Goal: Task Accomplishment & Management: Manage account settings

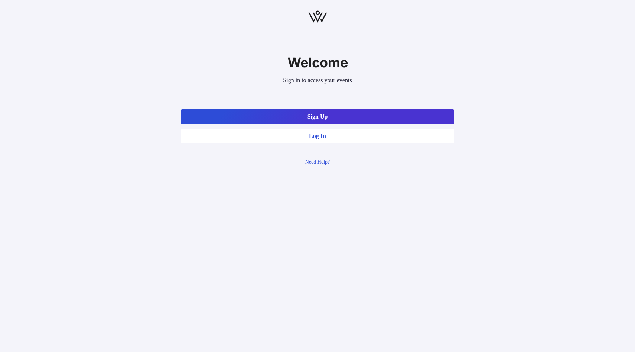
click at [330, 136] on button "Log In" at bounding box center [317, 135] width 273 height 15
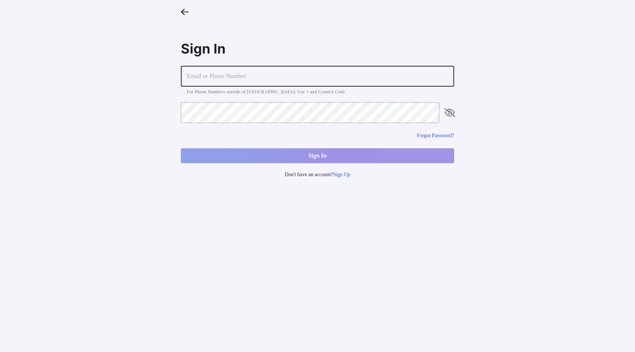
click at [290, 79] on input "text" at bounding box center [317, 76] width 273 height 21
type input "clarisa@vow.app"
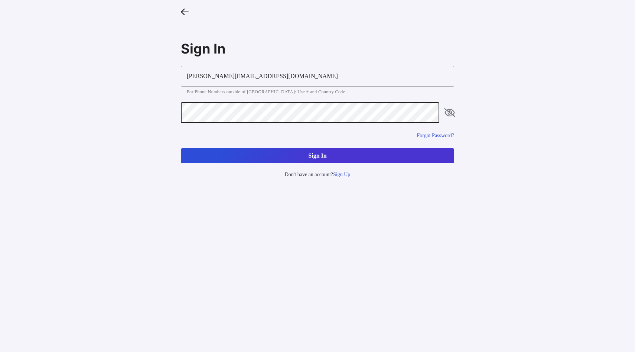
click at [343, 151] on button "Sign In" at bounding box center [317, 155] width 273 height 15
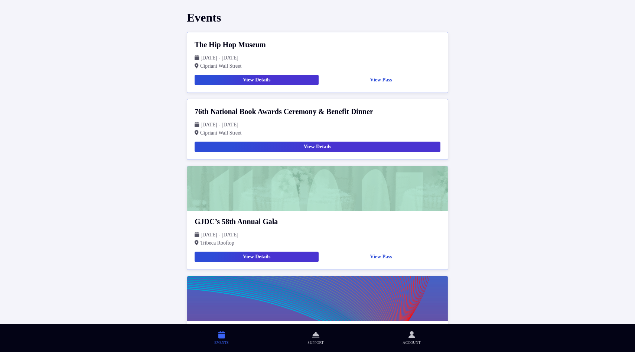
click at [280, 81] on button "View Details" at bounding box center [257, 80] width 124 height 10
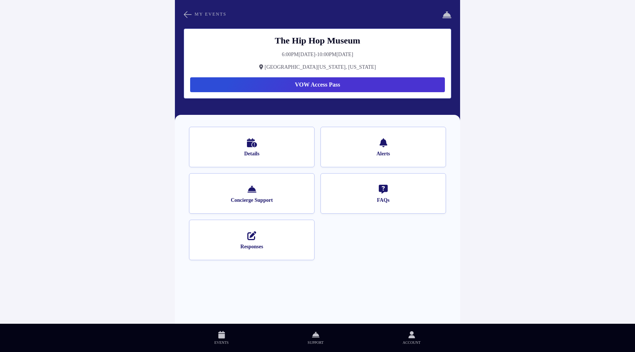
click at [383, 198] on span "FAQs" at bounding box center [382, 200] width 105 height 7
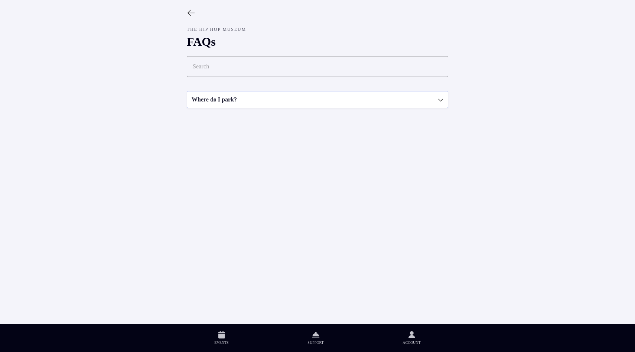
click at [191, 13] on icon at bounding box center [191, 13] width 8 height 8
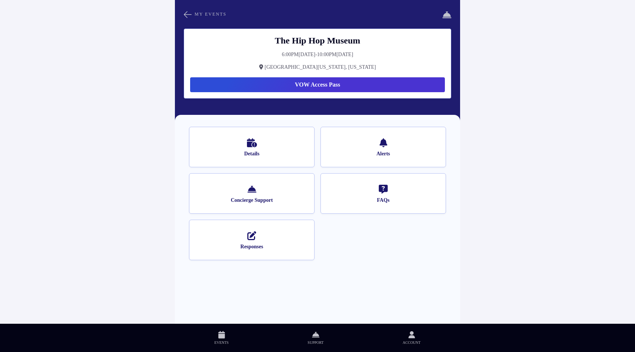
click at [312, 87] on button "VOW Access Pass" at bounding box center [317, 84] width 255 height 15
click at [304, 85] on button "VOW Access Pass" at bounding box center [317, 84] width 255 height 15
click at [310, 83] on button "VOW Access Pass" at bounding box center [317, 84] width 255 height 15
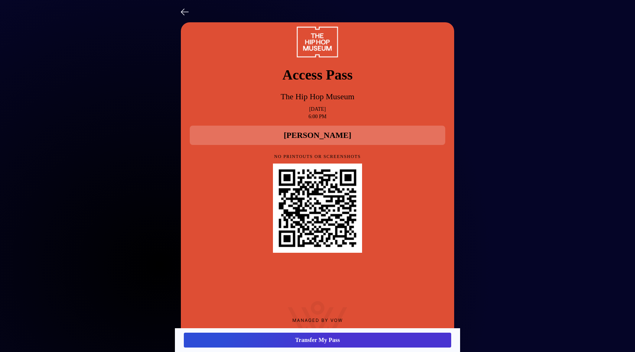
click at [187, 12] on icon at bounding box center [185, 11] width 8 height 11
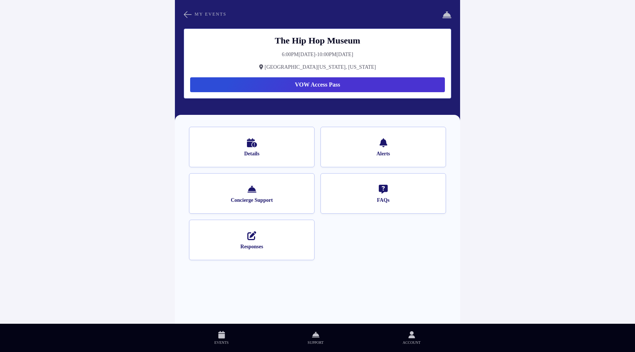
click at [300, 86] on button "VOW Access Pass" at bounding box center [317, 84] width 255 height 15
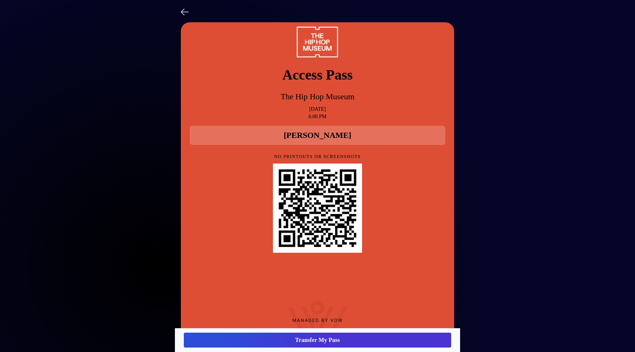
click at [183, 13] on icon at bounding box center [185, 11] width 8 height 11
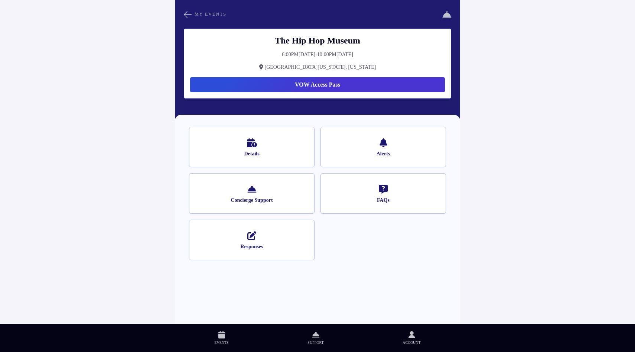
click at [317, 89] on button "VOW Access Pass" at bounding box center [317, 84] width 255 height 15
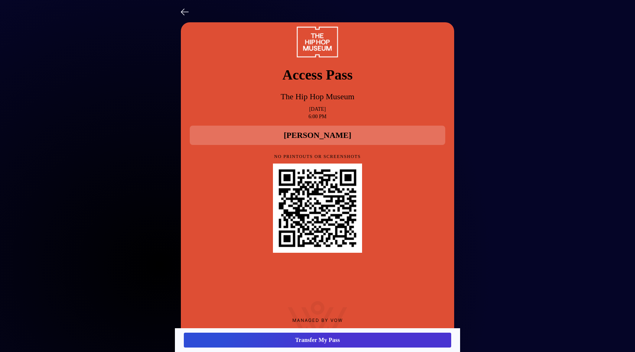
click at [190, 53] on div at bounding box center [317, 43] width 255 height 36
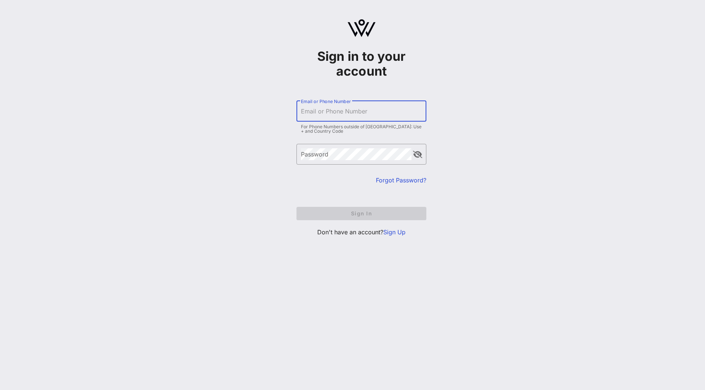
type input "clarisa@vow.app"
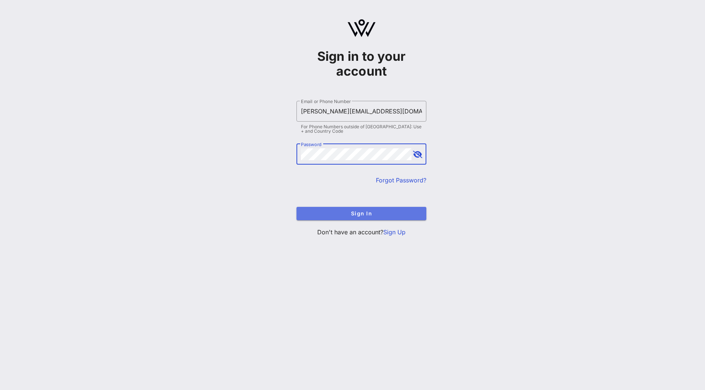
click at [356, 212] on span "Sign In" at bounding box center [362, 213] width 118 height 6
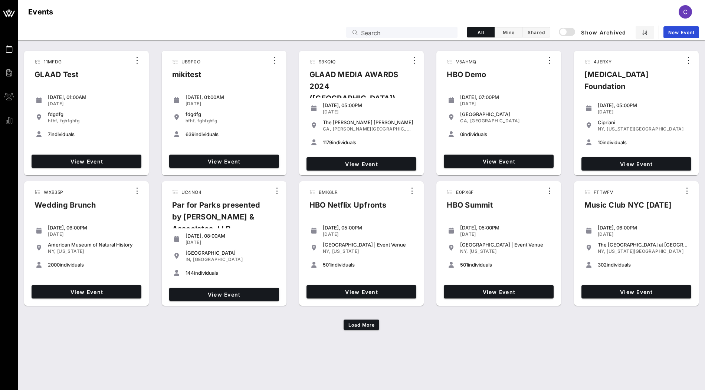
click at [402, 32] on input "Search" at bounding box center [407, 32] width 92 height 10
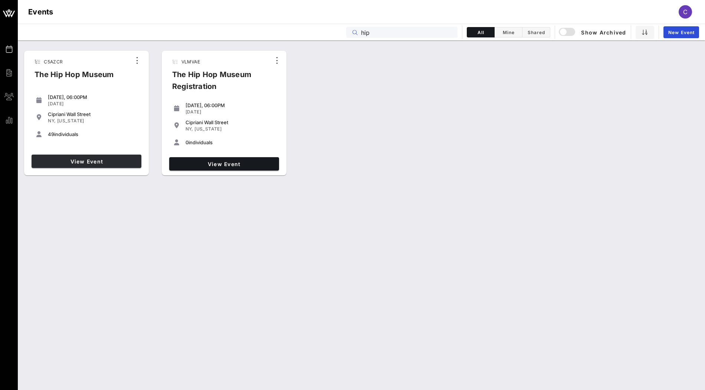
type input "hip"
click at [121, 161] on span "View Event" at bounding box center [87, 162] width 104 height 6
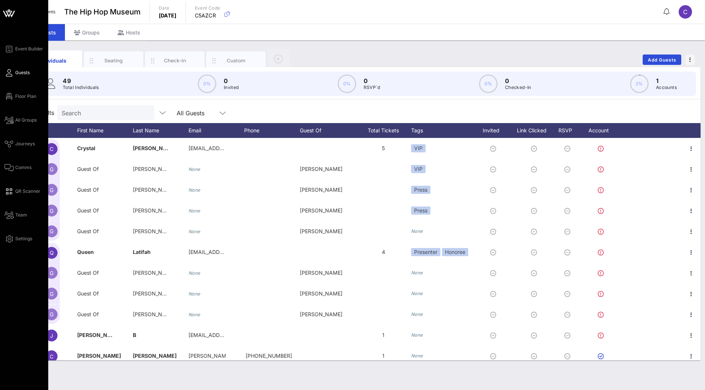
click at [12, 13] on icon at bounding box center [9, 13] width 18 height 18
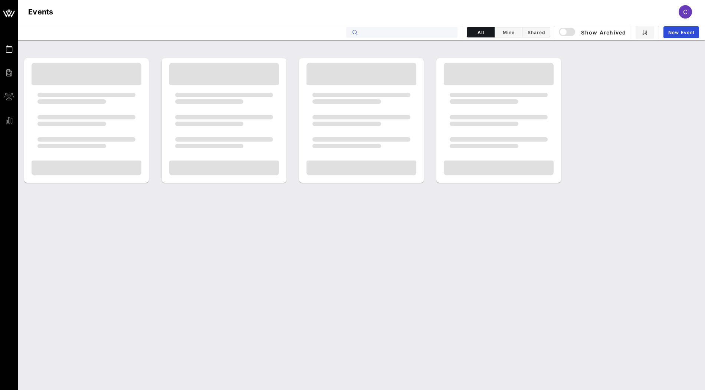
click at [401, 36] on input "text" at bounding box center [407, 32] width 92 height 10
type input "pfl"
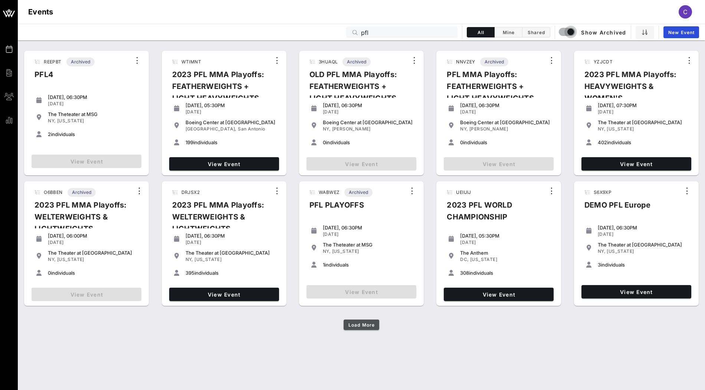
click at [369, 325] on span "Load More" at bounding box center [361, 326] width 27 height 6
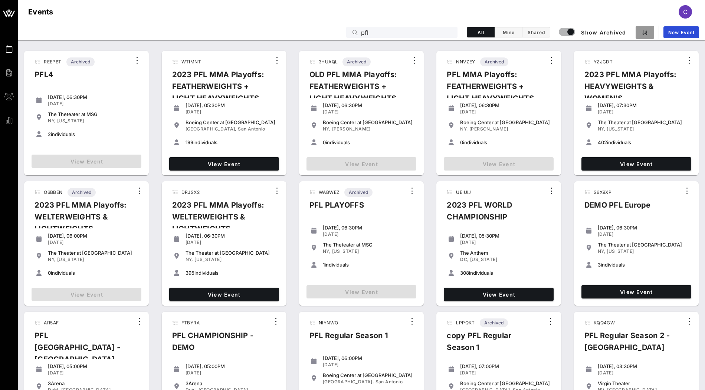
click at [646, 33] on icon "button" at bounding box center [645, 32] width 6 height 6
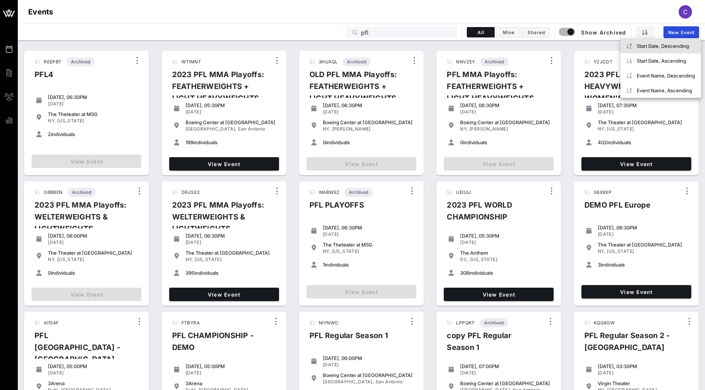
click at [646, 48] on div "Start Date, Descending" at bounding box center [666, 46] width 58 height 6
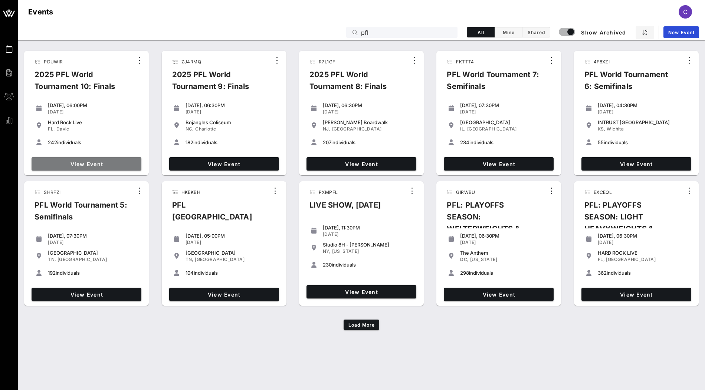
click at [79, 164] on span "View Event" at bounding box center [87, 164] width 104 height 6
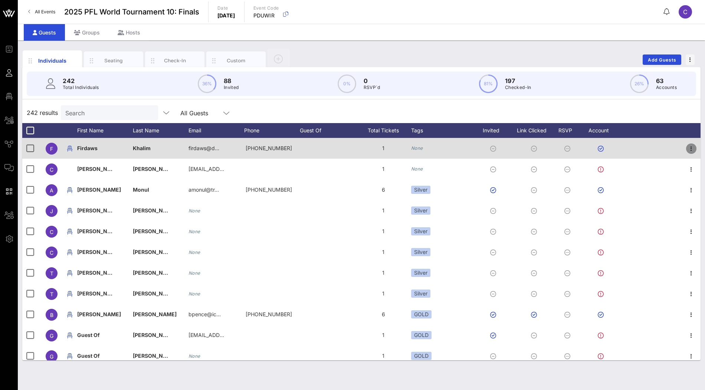
click at [692, 151] on icon "button" at bounding box center [691, 148] width 9 height 9
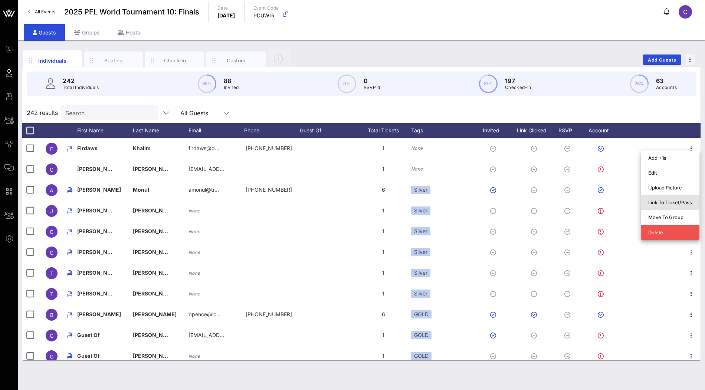
click at [666, 201] on div "Link To Ticket/Pass" at bounding box center [670, 203] width 44 height 6
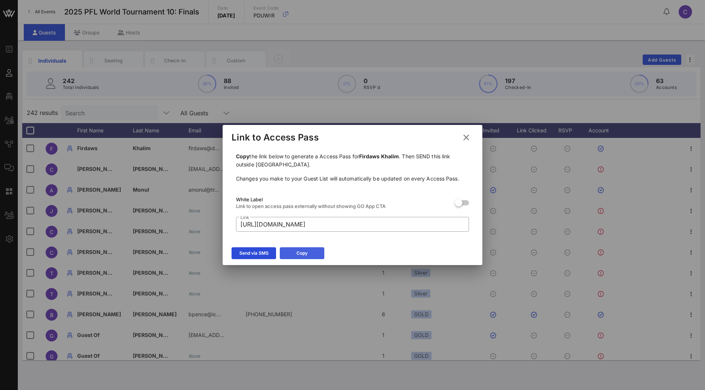
click at [298, 255] on div "Copy" at bounding box center [302, 253] width 11 height 7
click at [467, 139] on icon at bounding box center [466, 137] width 13 height 13
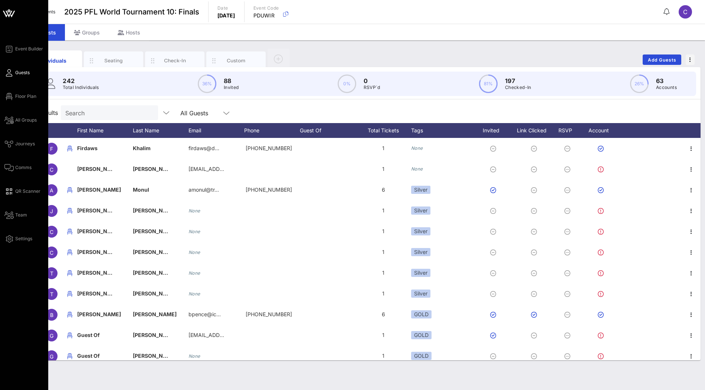
click at [4, 11] on icon at bounding box center [5, 14] width 4 height 6
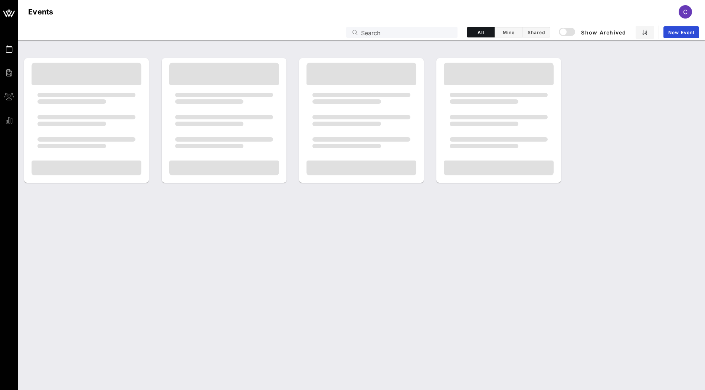
click at [395, 33] on input "Search" at bounding box center [407, 32] width 92 height 10
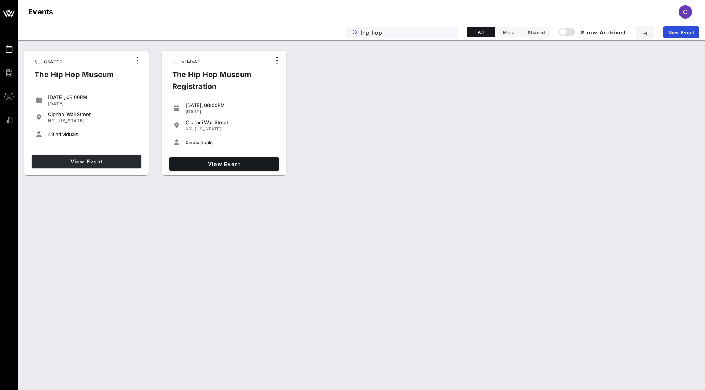
type input "hip hop"
click at [122, 159] on span "View Event" at bounding box center [87, 162] width 104 height 6
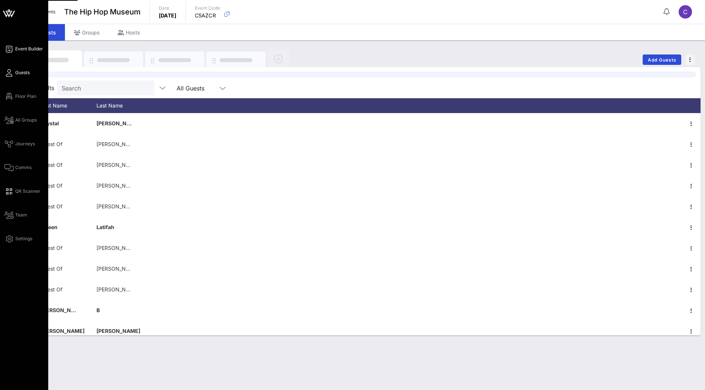
click at [30, 50] on span "Event Builder" at bounding box center [29, 49] width 28 height 7
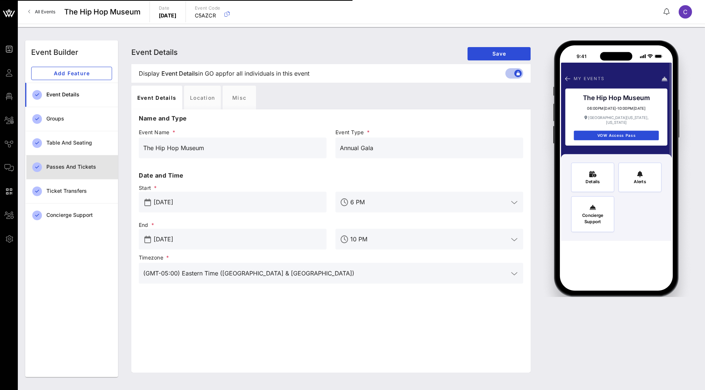
click at [79, 170] on div "Passes and Tickets" at bounding box center [79, 167] width 66 height 15
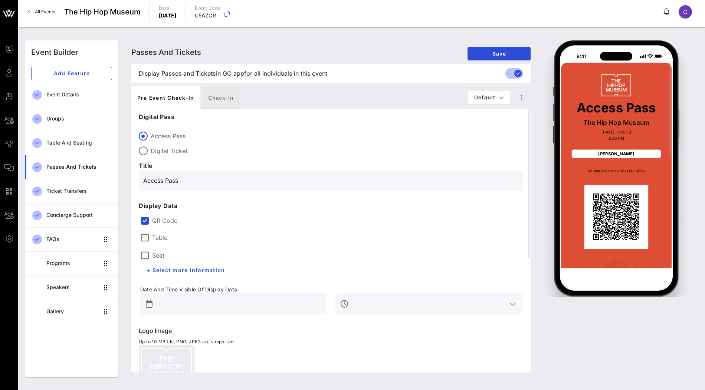
click at [225, 103] on div "Check-in" at bounding box center [220, 98] width 37 height 24
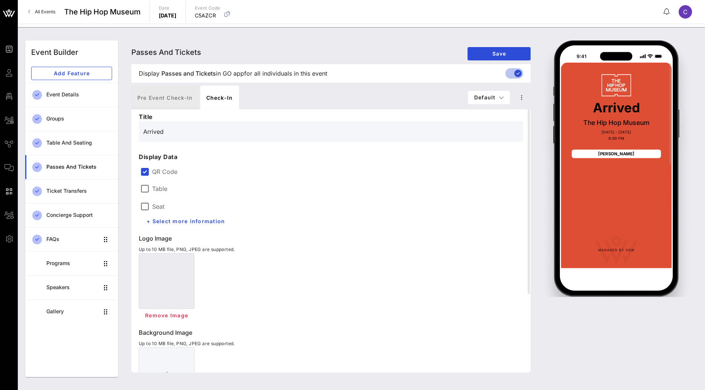
click at [163, 103] on div "Pre Event Check-in" at bounding box center [164, 98] width 67 height 24
type input "Access Pass"
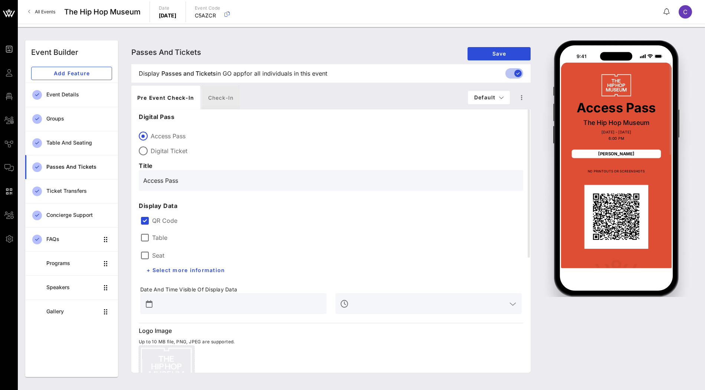
click at [223, 104] on div "Check-in" at bounding box center [220, 98] width 37 height 24
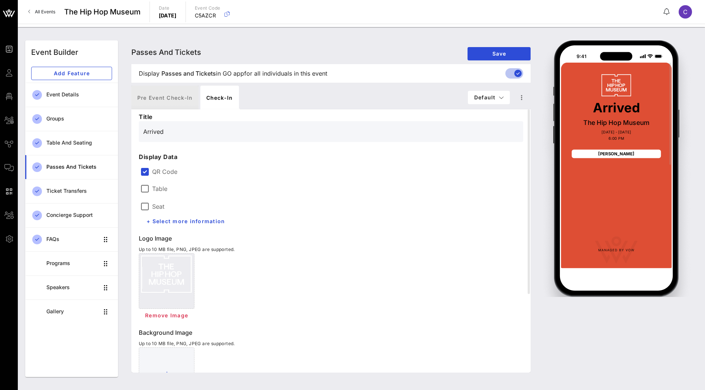
click at [164, 99] on div "Pre Event Check-in" at bounding box center [164, 98] width 67 height 24
type input "Access Pass"
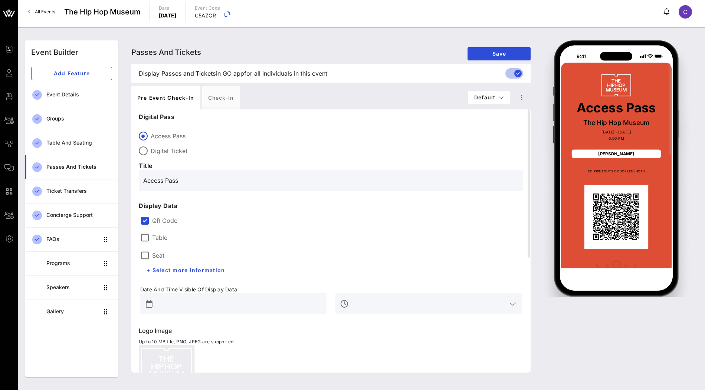
click at [271, 102] on div "Pre Event Check-in Check-in" at bounding box center [299, 98] width 337 height 24
click at [214, 98] on div "Check-in" at bounding box center [220, 98] width 37 height 24
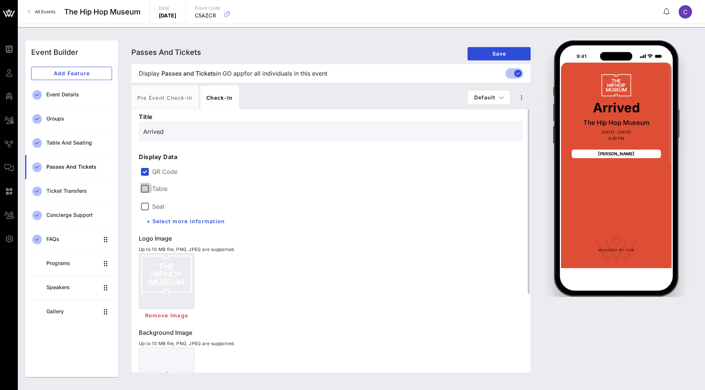
click at [145, 187] on div at bounding box center [144, 189] width 13 height 13
click at [146, 208] on div at bounding box center [144, 206] width 13 height 13
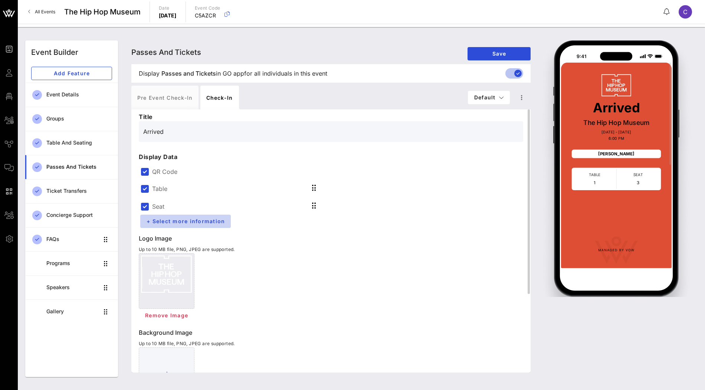
click at [163, 222] on span "+ Select more information" at bounding box center [185, 221] width 79 height 6
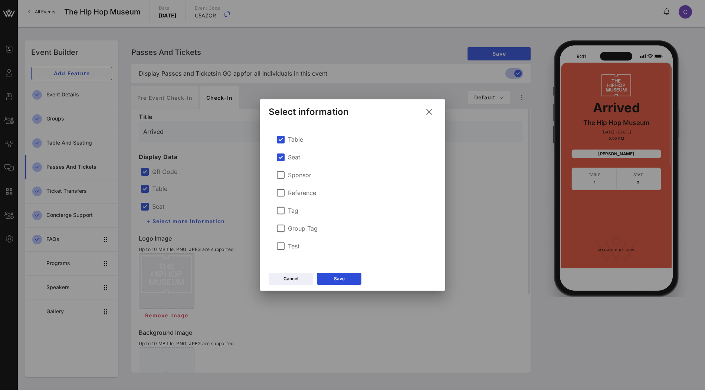
click at [429, 112] on icon at bounding box center [429, 112] width 12 height 12
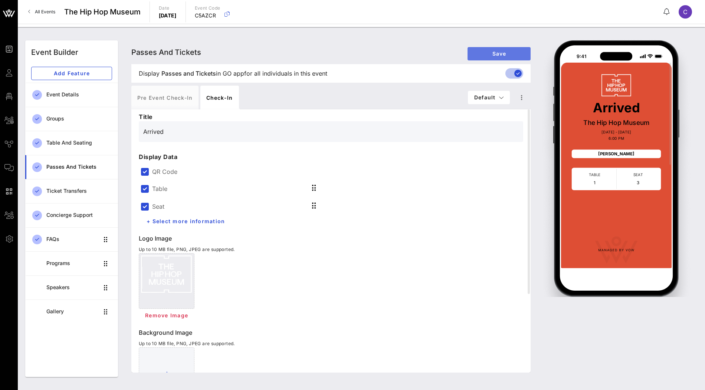
click at [493, 53] on span "Save" at bounding box center [499, 53] width 51 height 6
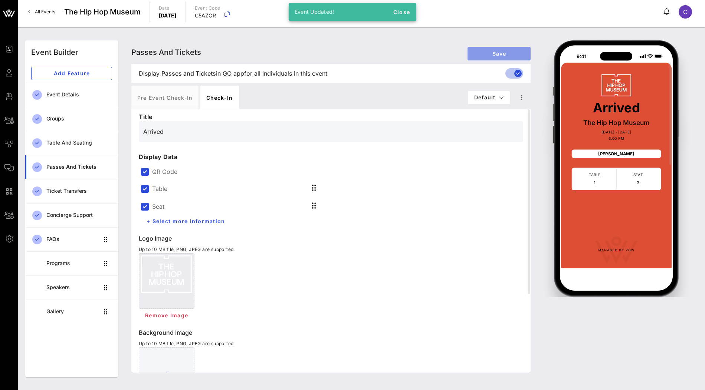
click at [488, 58] on button "Save" at bounding box center [499, 53] width 63 height 13
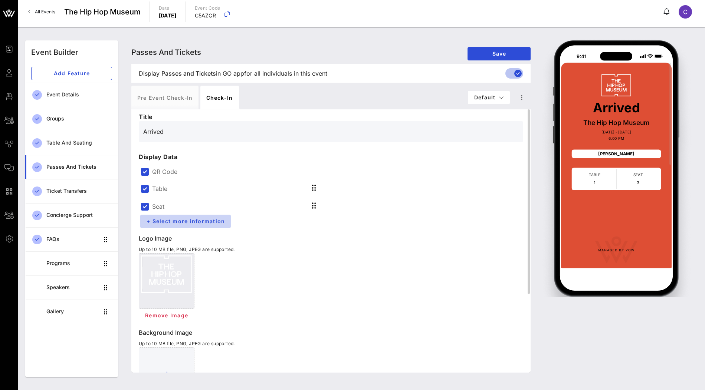
click at [174, 222] on span "+ Select more information" at bounding box center [185, 221] width 79 height 6
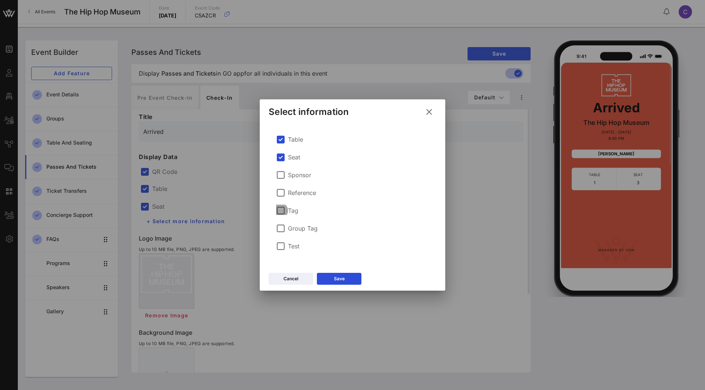
click at [284, 211] on div at bounding box center [280, 211] width 13 height 13
click at [337, 280] on icon at bounding box center [339, 279] width 6 height 6
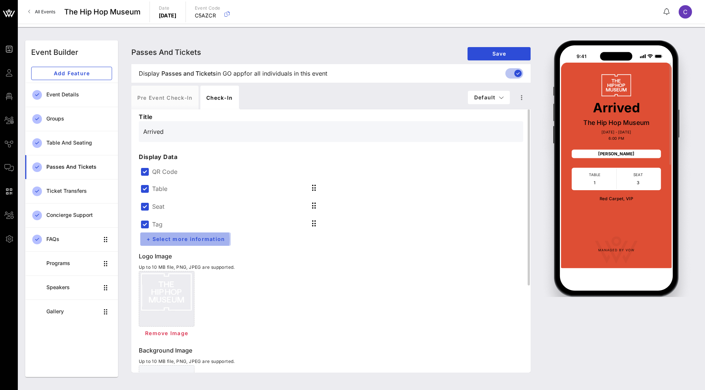
click at [212, 240] on span "+ Select more information" at bounding box center [185, 239] width 79 height 6
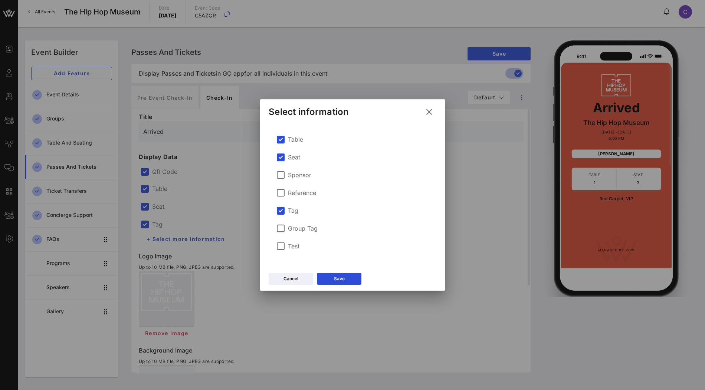
click at [305, 233] on div "Group Tag" at bounding box center [297, 228] width 42 height 9
click at [334, 278] on div "Save" at bounding box center [339, 278] width 11 height 7
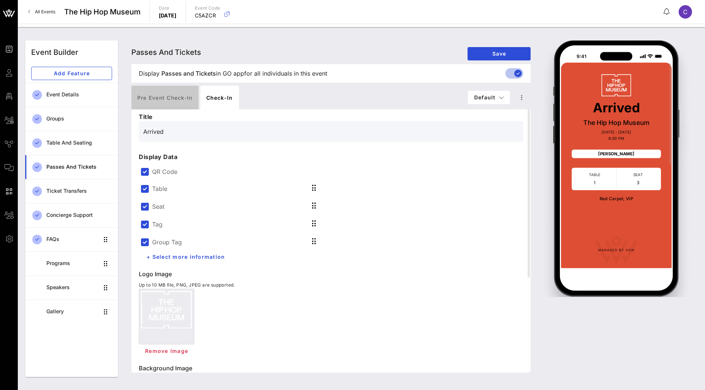
click at [169, 101] on div "Pre Event Check-in" at bounding box center [164, 98] width 67 height 24
type input "Access Pass"
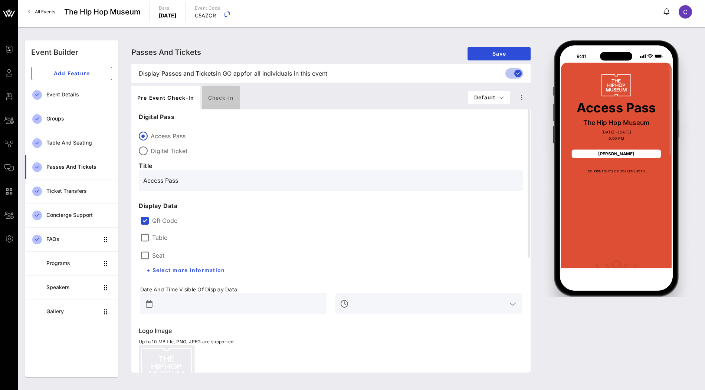
click at [216, 99] on div "Check-in" at bounding box center [220, 98] width 37 height 24
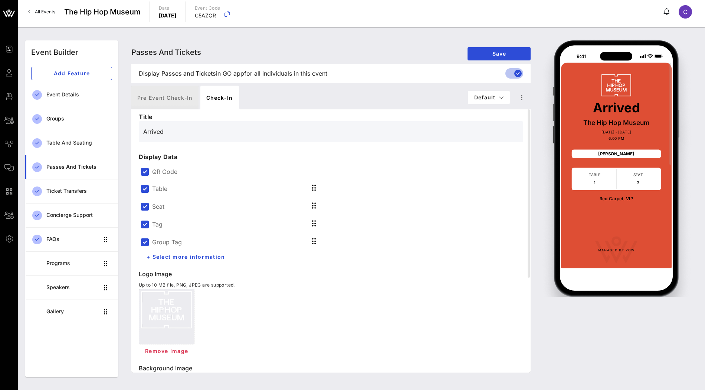
click at [166, 102] on div "Pre Event Check-in" at bounding box center [164, 98] width 67 height 24
type input "Access Pass"
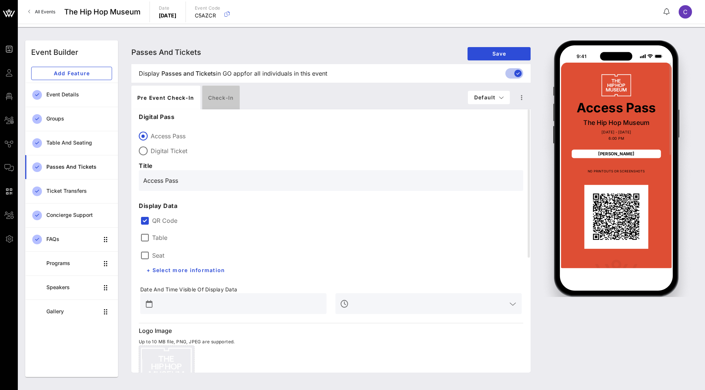
click at [214, 98] on div "Check-in" at bounding box center [220, 98] width 37 height 24
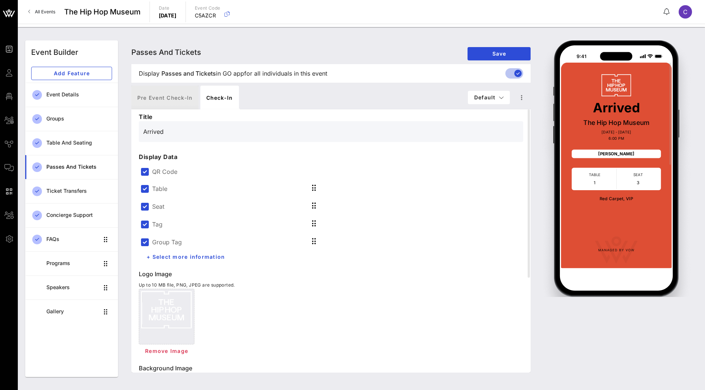
click at [173, 103] on div "Pre Event Check-in" at bounding box center [164, 98] width 67 height 24
type input "Access Pass"
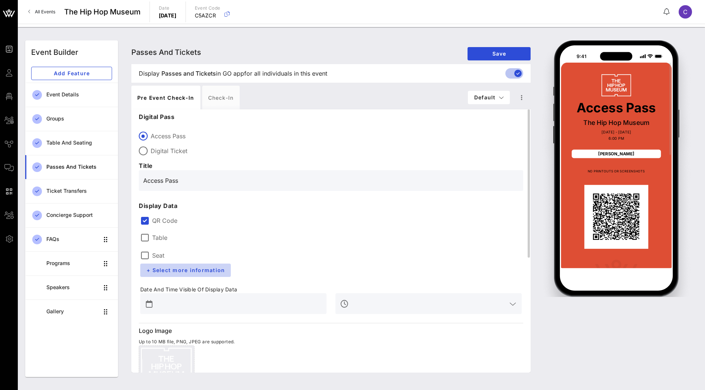
click at [205, 271] on span "+ Select more information" at bounding box center [185, 270] width 79 height 6
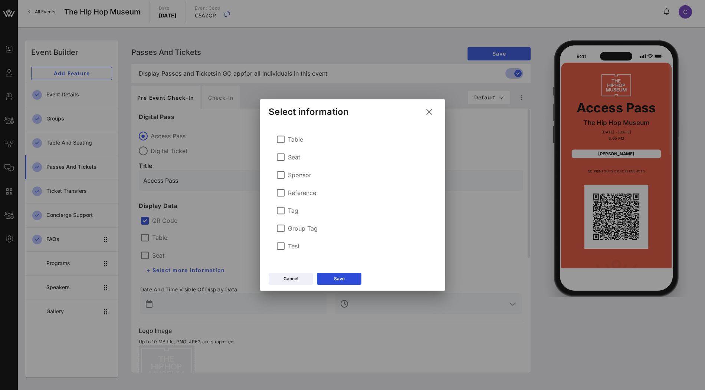
click at [310, 228] on label "Group Tag" at bounding box center [303, 228] width 30 height 7
click at [347, 278] on button "Save" at bounding box center [339, 279] width 45 height 12
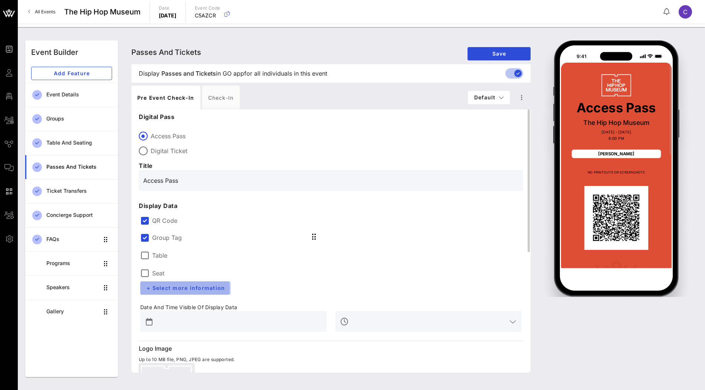
click at [164, 286] on span "+ Select more information" at bounding box center [185, 288] width 79 height 6
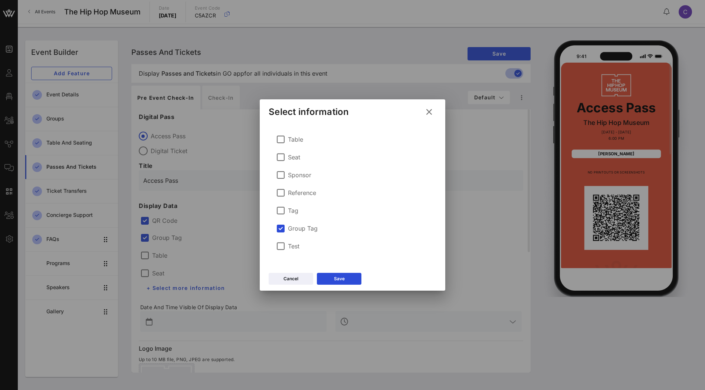
click at [297, 209] on label "Tag" at bounding box center [293, 210] width 10 height 7
click at [335, 279] on div "Save" at bounding box center [339, 278] width 11 height 7
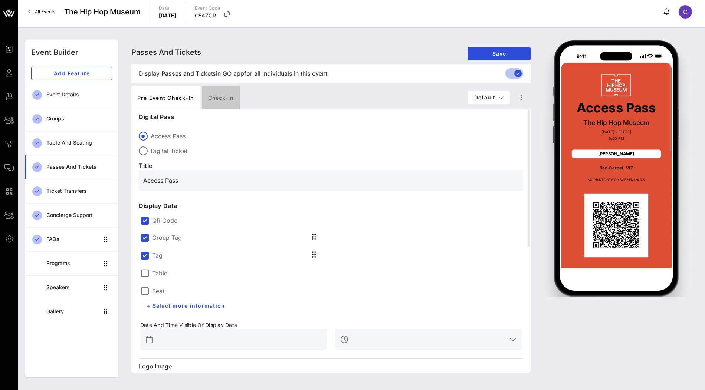
click at [217, 100] on div "Check-in" at bounding box center [220, 98] width 37 height 24
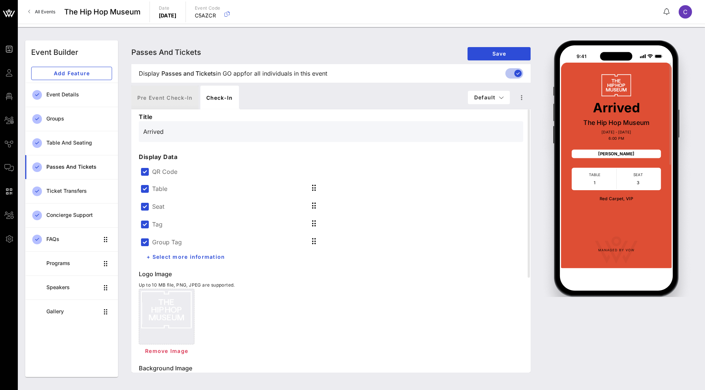
click at [167, 91] on div "Pre Event Check-in" at bounding box center [164, 98] width 67 height 24
type input "Access Pass"
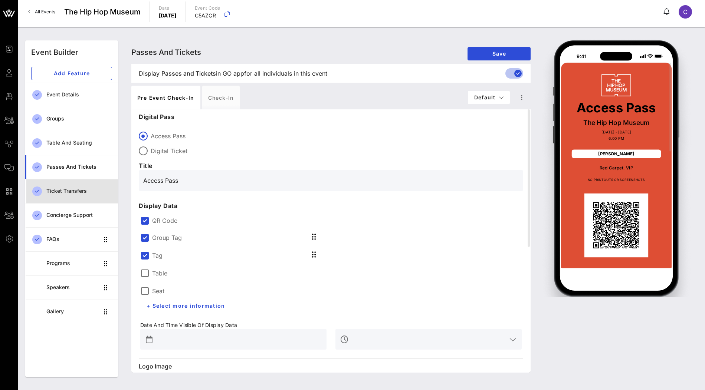
click at [86, 200] on link "Ticket Transfers" at bounding box center [71, 191] width 93 height 24
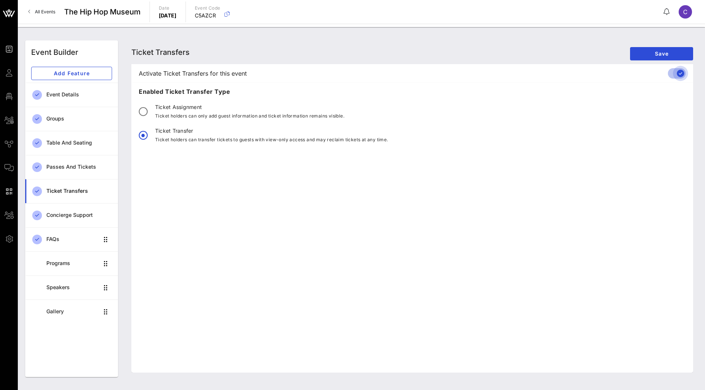
click at [674, 76] on div at bounding box center [680, 73] width 13 height 13
click at [661, 50] on span "Save" at bounding box center [661, 53] width 51 height 6
click at [64, 236] on div "FAQs" at bounding box center [72, 239] width 52 height 6
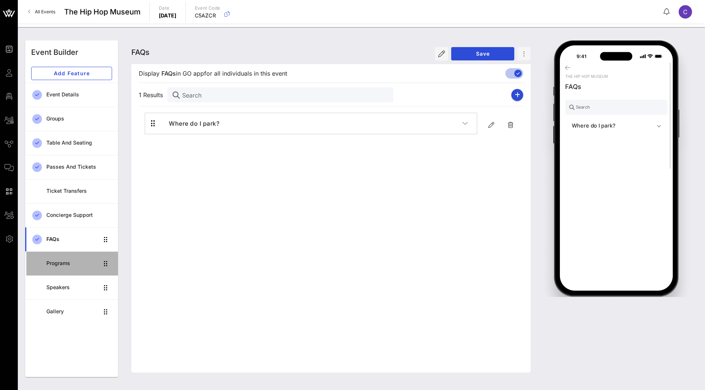
click at [65, 265] on div "Programs" at bounding box center [72, 264] width 52 height 6
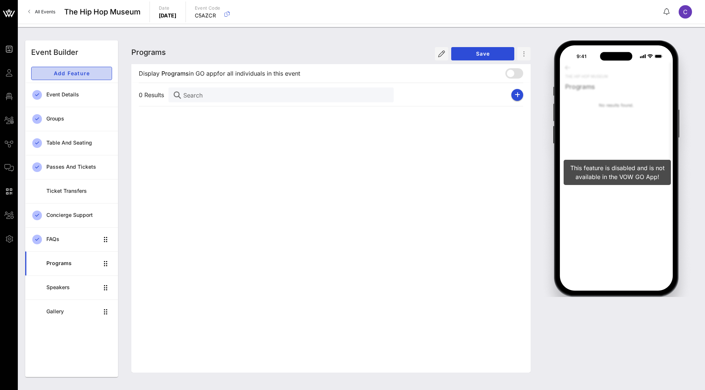
click at [77, 76] on span "Add Feature" at bounding box center [71, 73] width 68 height 6
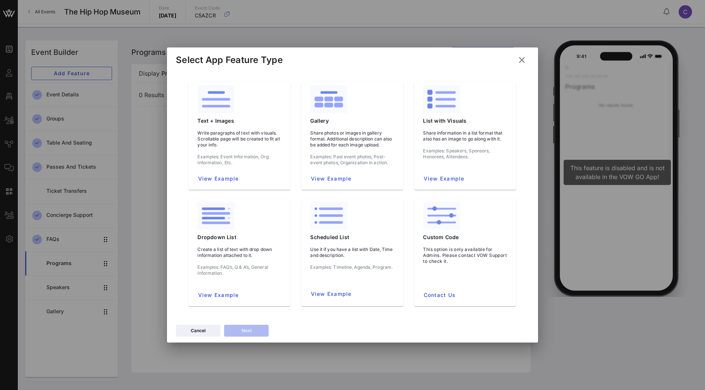
click at [523, 62] on icon at bounding box center [522, 60] width 13 height 13
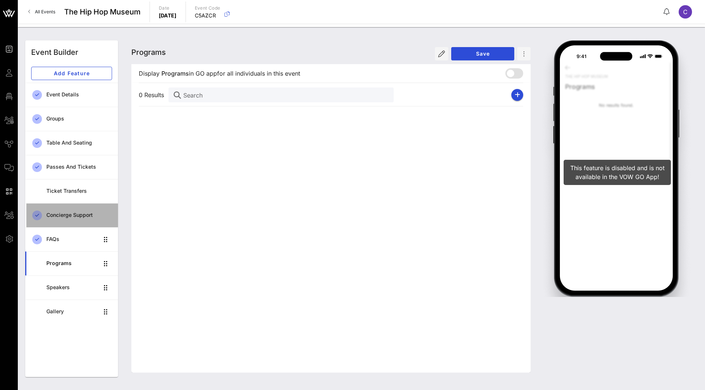
click at [73, 216] on div "Concierge Support" at bounding box center [79, 215] width 66 height 6
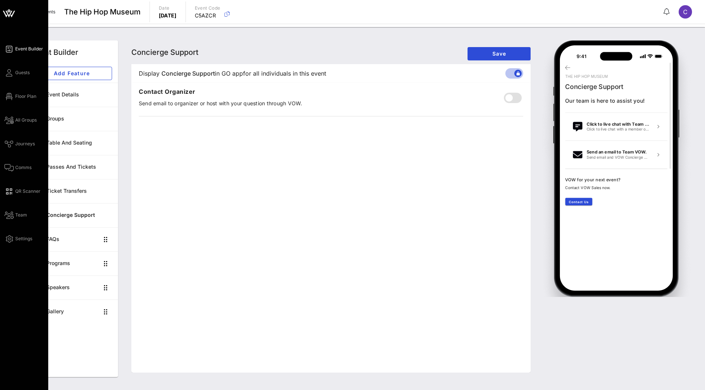
click at [9, 15] on icon at bounding box center [9, 14] width 7 height 6
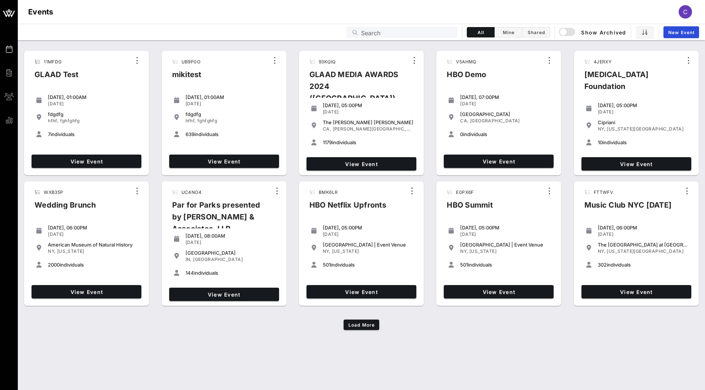
click at [378, 32] on input "Search" at bounding box center [407, 32] width 92 height 10
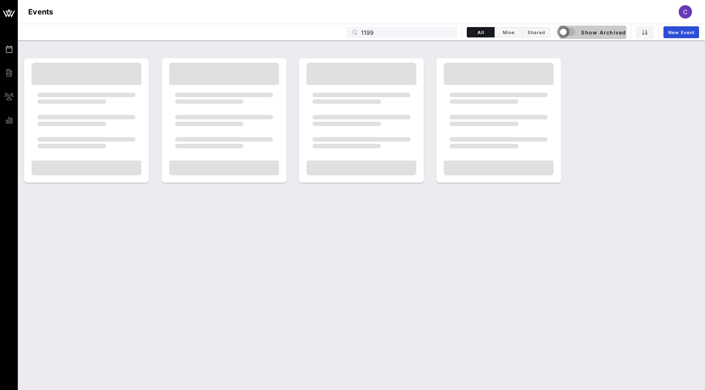
click at [566, 29] on div "button" at bounding box center [563, 32] width 10 height 10
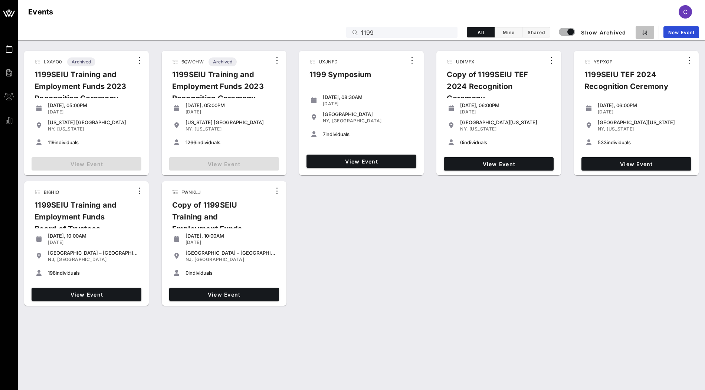
click at [647, 35] on icon "button" at bounding box center [645, 32] width 6 height 6
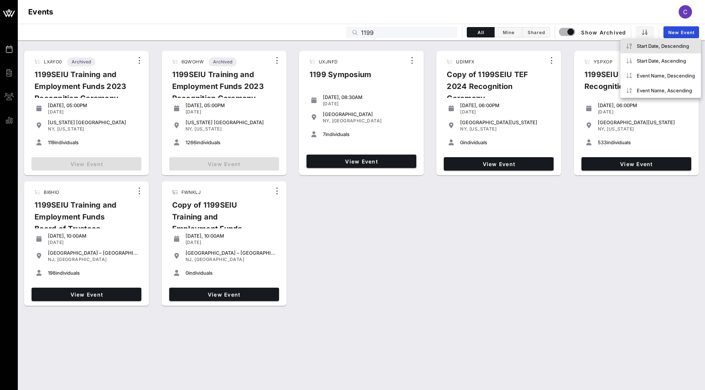
click at [642, 47] on div "Start Date, Descending" at bounding box center [666, 46] width 58 height 6
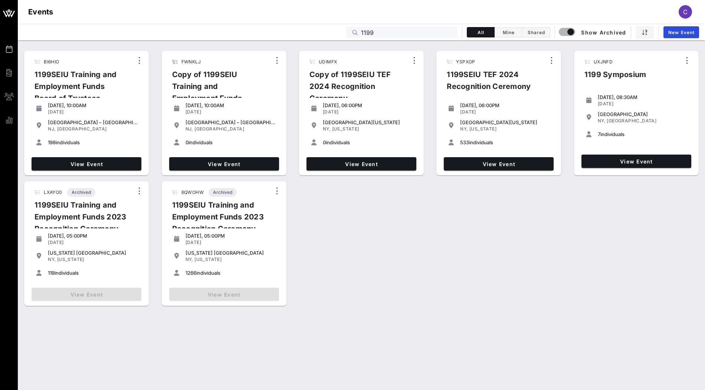
drag, startPoint x: 387, startPoint y: 33, endPoint x: 342, endPoint y: 33, distance: 44.9
click at [342, 33] on div "Events 1199 All Mine Shared Show Archived New Event" at bounding box center [361, 32] width 687 height 17
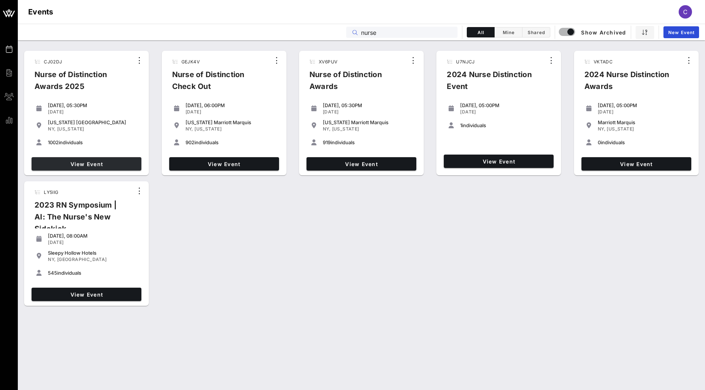
type input "nurse"
click at [91, 161] on span "View Event" at bounding box center [87, 164] width 104 height 6
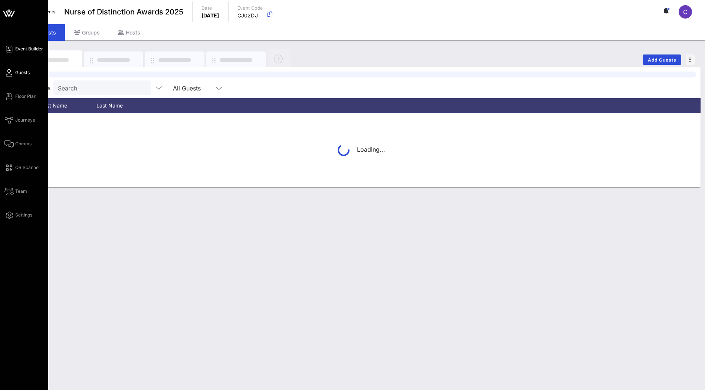
click at [32, 49] on span "Event Builder" at bounding box center [29, 49] width 28 height 7
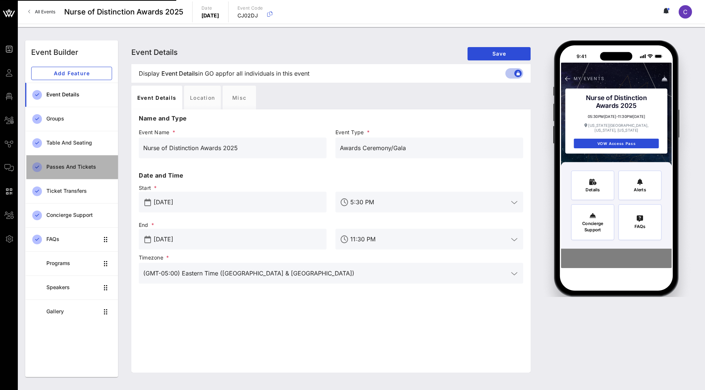
click at [88, 167] on div "Passes and Tickets" at bounding box center [79, 167] width 66 height 6
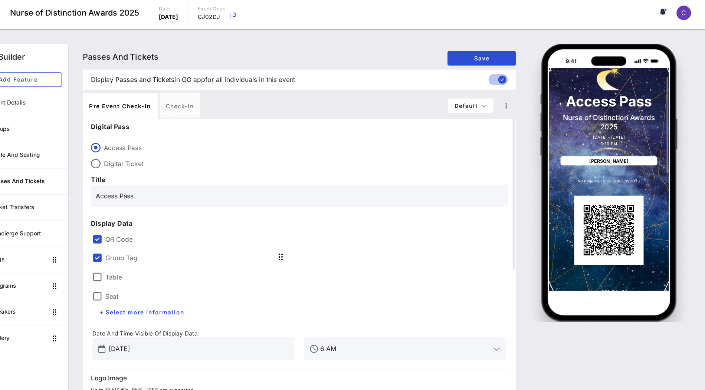
scroll to position [42, 0]
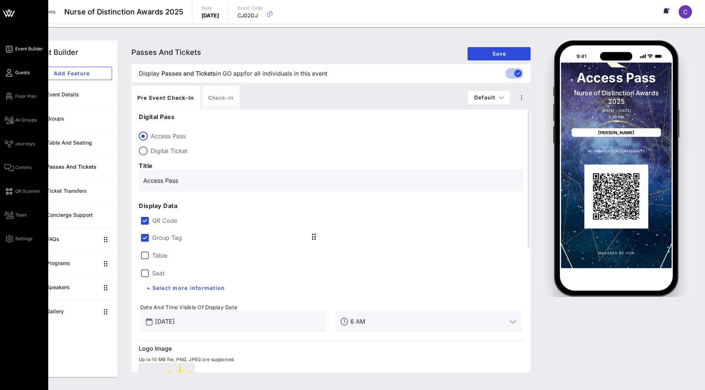
click at [13, 72] on icon at bounding box center [8, 72] width 9 height 1
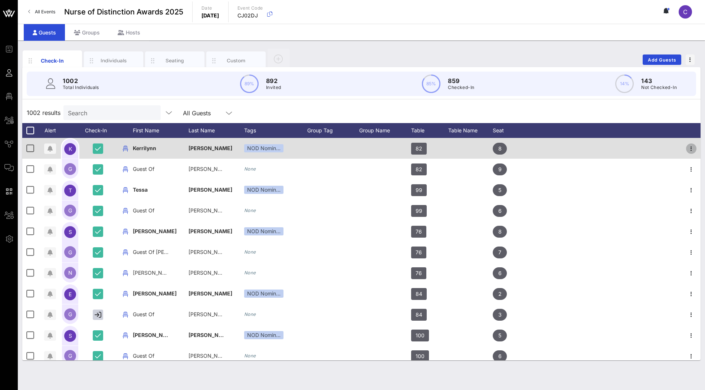
click at [691, 150] on icon "button" at bounding box center [691, 148] width 9 height 9
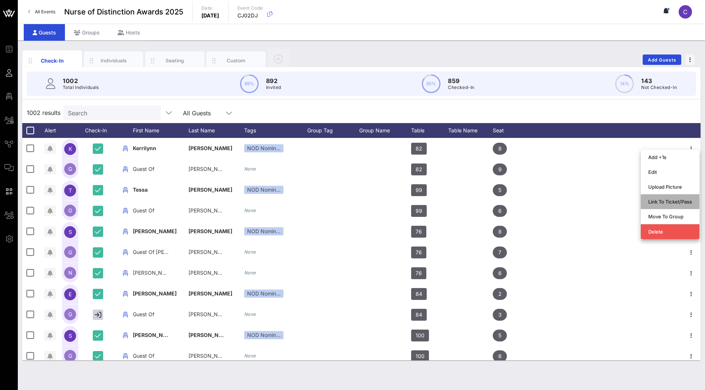
click at [662, 200] on div "Link To Ticket/Pass" at bounding box center [670, 202] width 44 height 6
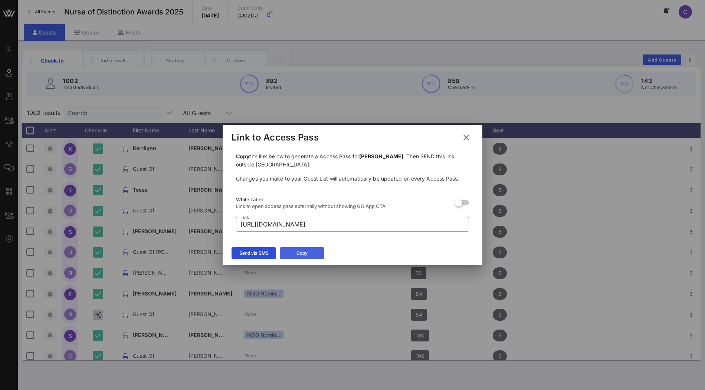
click at [300, 254] on icon at bounding box center [302, 253] width 7 height 7
click at [467, 139] on icon at bounding box center [466, 137] width 13 height 13
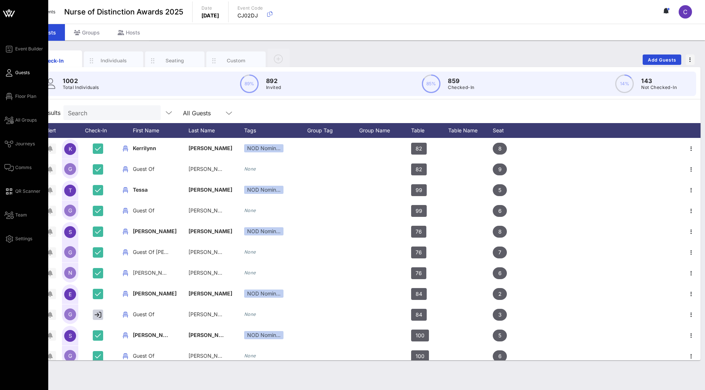
click at [8, 12] on icon at bounding box center [8, 11] width 3 height 3
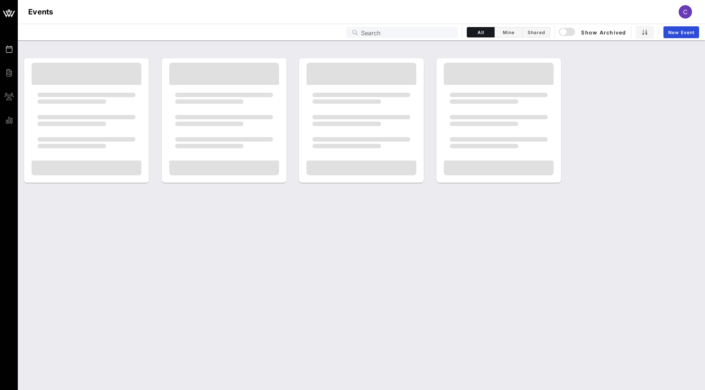
click at [364, 32] on input "Search" at bounding box center [407, 32] width 92 height 10
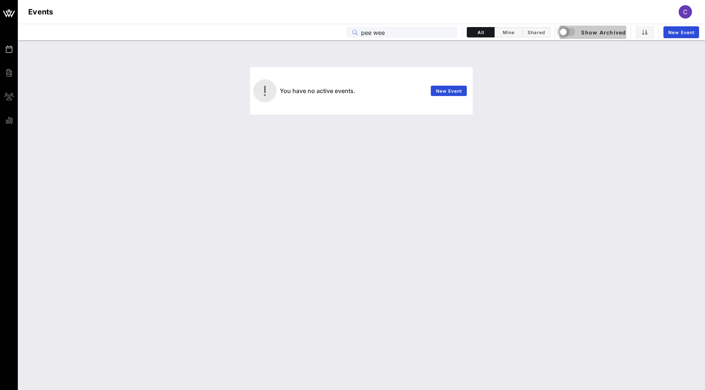
click at [568, 32] on div "button" at bounding box center [563, 32] width 10 height 10
click at [376, 34] on input "pee wee" at bounding box center [407, 32] width 92 height 10
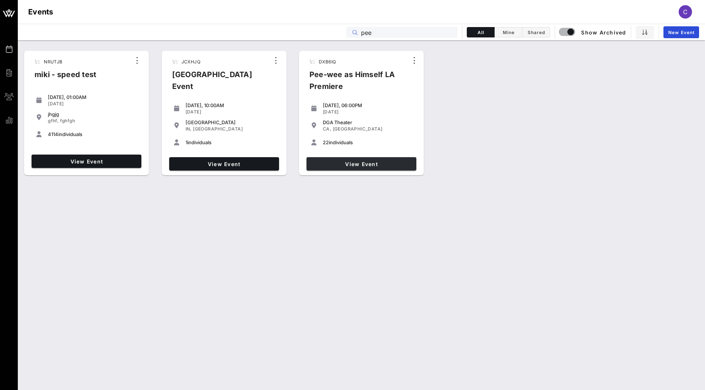
type input "pee"
click at [341, 167] on link "View Event" at bounding box center [362, 163] width 110 height 13
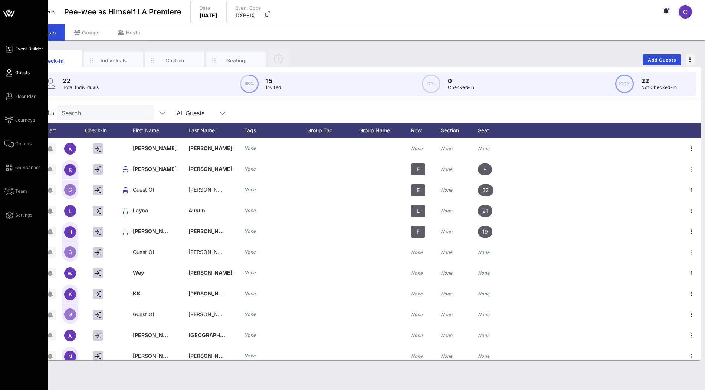
click at [27, 52] on span "Event Builder" at bounding box center [29, 49] width 28 height 7
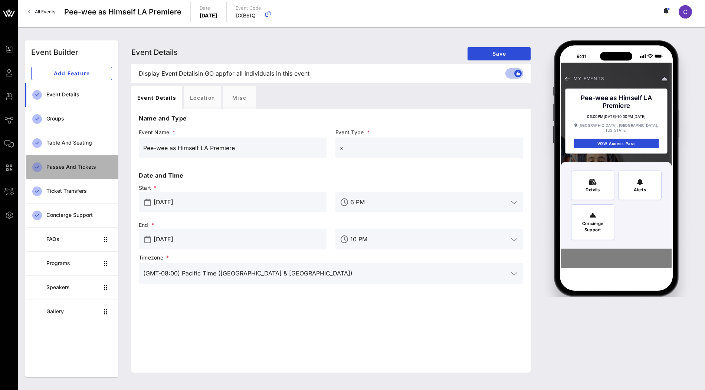
click at [79, 164] on div "Passes and Tickets" at bounding box center [79, 167] width 66 height 6
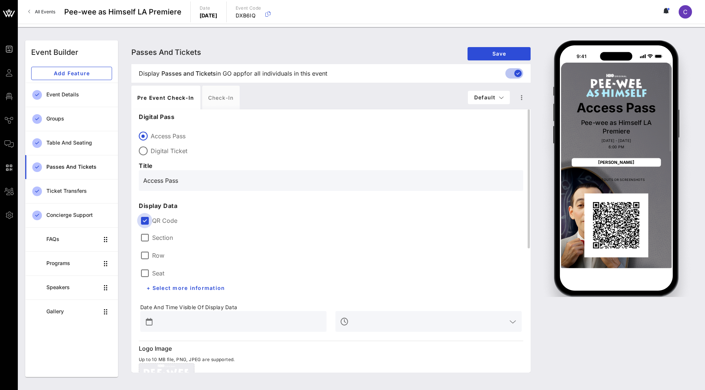
click at [146, 219] on div at bounding box center [144, 221] width 13 height 13
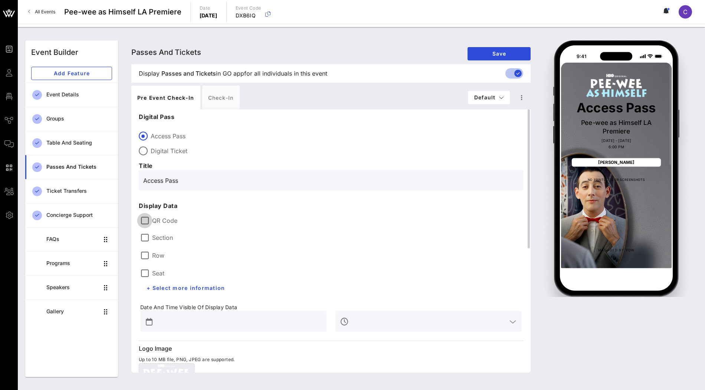
click at [144, 222] on div at bounding box center [144, 221] width 13 height 13
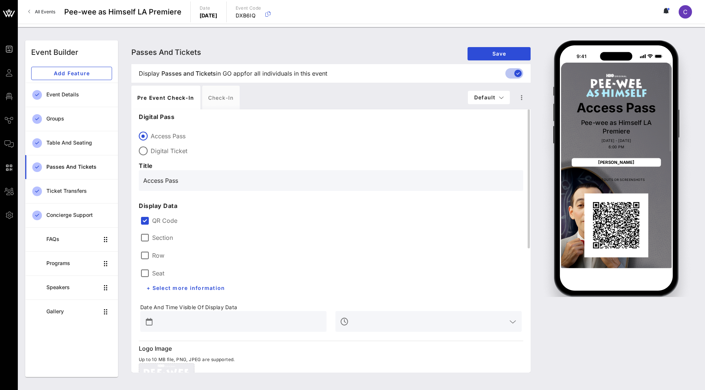
click at [183, 323] on input "text" at bounding box center [238, 322] width 167 height 12
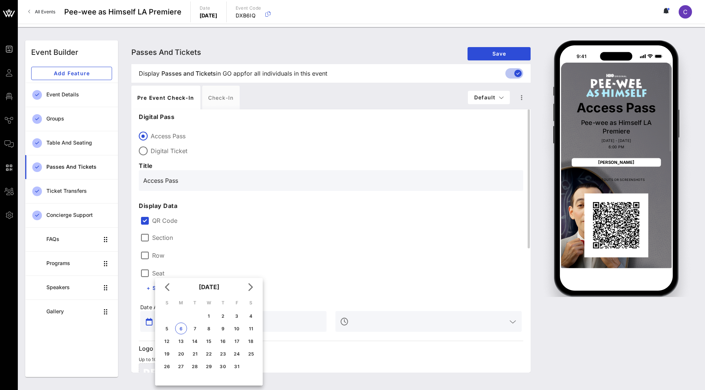
click at [337, 269] on div "Section Row Seat + Select more information" at bounding box center [331, 262] width 390 height 76
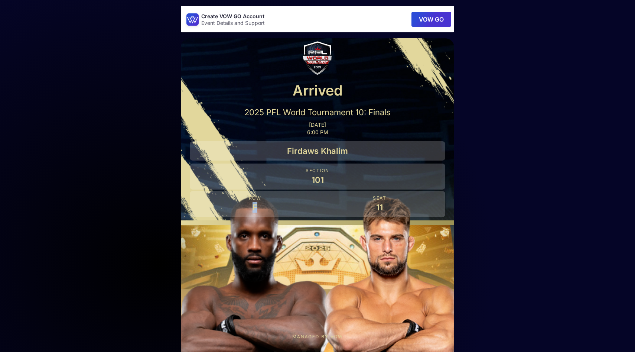
drag, startPoint x: 259, startPoint y: 206, endPoint x: 244, endPoint y: 206, distance: 15.2
click at [244, 206] on p "F" at bounding box center [255, 207] width 124 height 10
click at [314, 244] on div "Arrived 2025 PFL World Tournament 10: Finals [DATE] 6:00 PM Firdaws Khalim Sect…" at bounding box center [317, 199] width 273 height 322
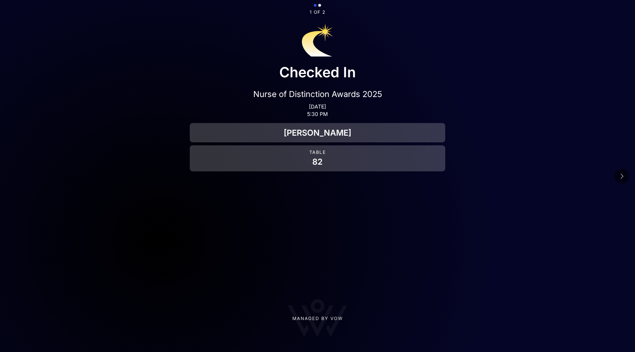
scroll to position [34, 0]
